Goal: Obtain resource: Obtain resource

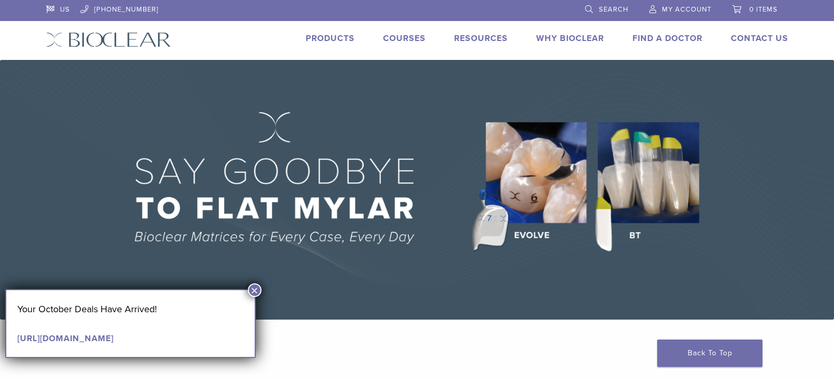
click at [659, 198] on img at bounding box center [417, 190] width 834 height 260
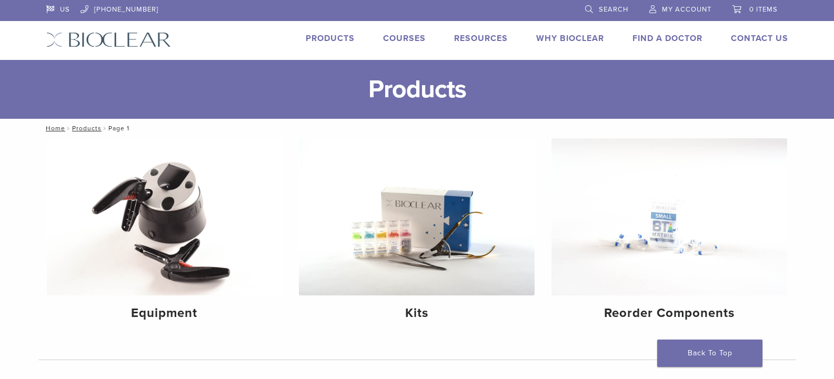
click at [323, 37] on link "Products" at bounding box center [330, 38] width 49 height 11
click at [490, 56] on link "Technique Guides, IFU, & SDS" at bounding box center [526, 56] width 140 height 23
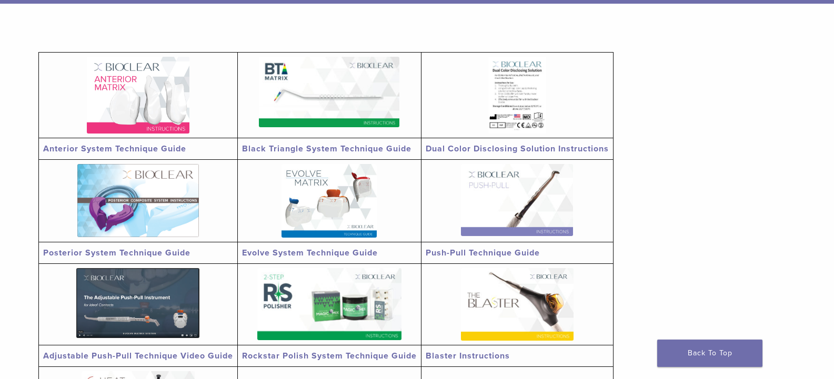
scroll to position [210, 0]
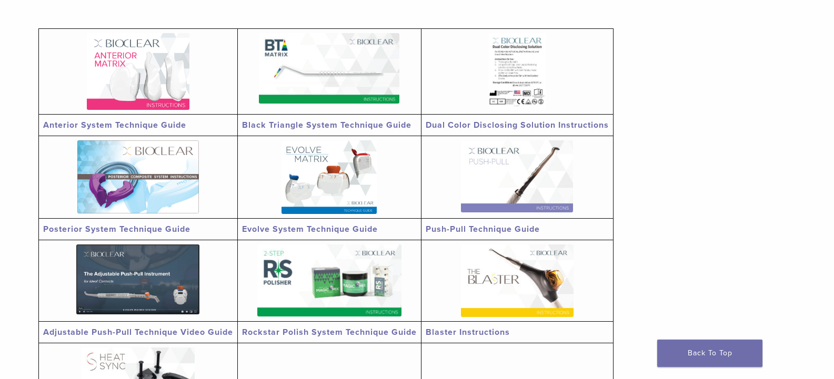
click at [363, 125] on link "Black Triangle System Technique Guide" at bounding box center [326, 125] width 169 height 11
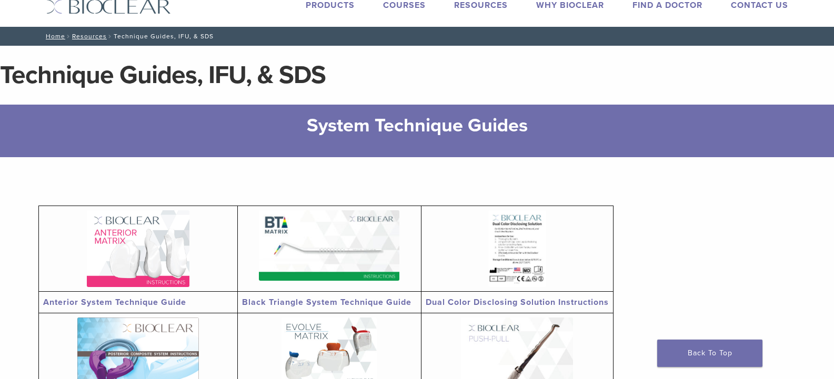
scroll to position [0, 0]
